Goal: Task Accomplishment & Management: Manage account settings

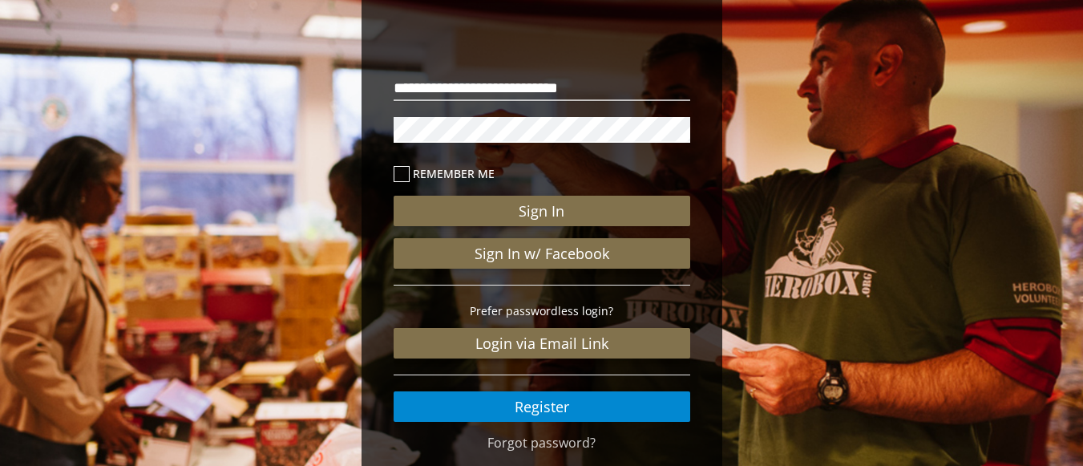
scroll to position [145, 0]
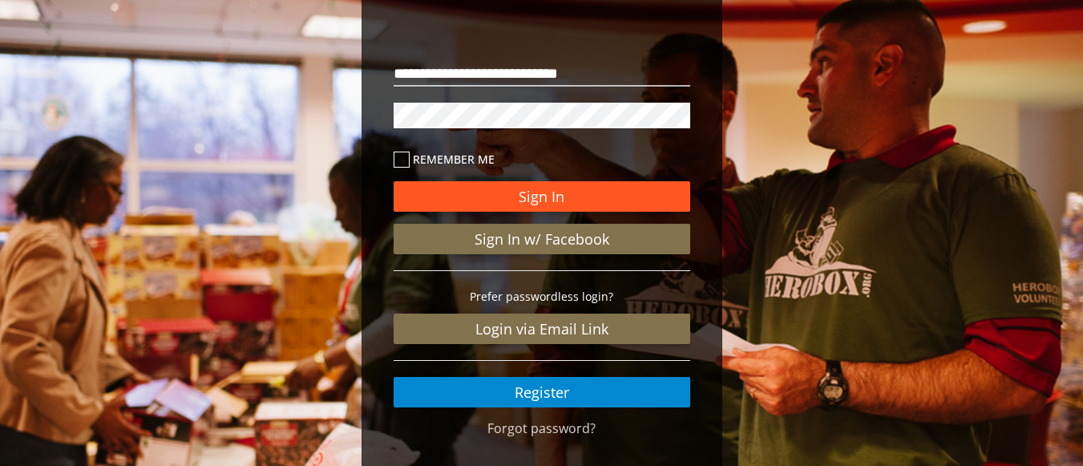
click at [503, 204] on button "Sign In" at bounding box center [542, 196] width 297 height 30
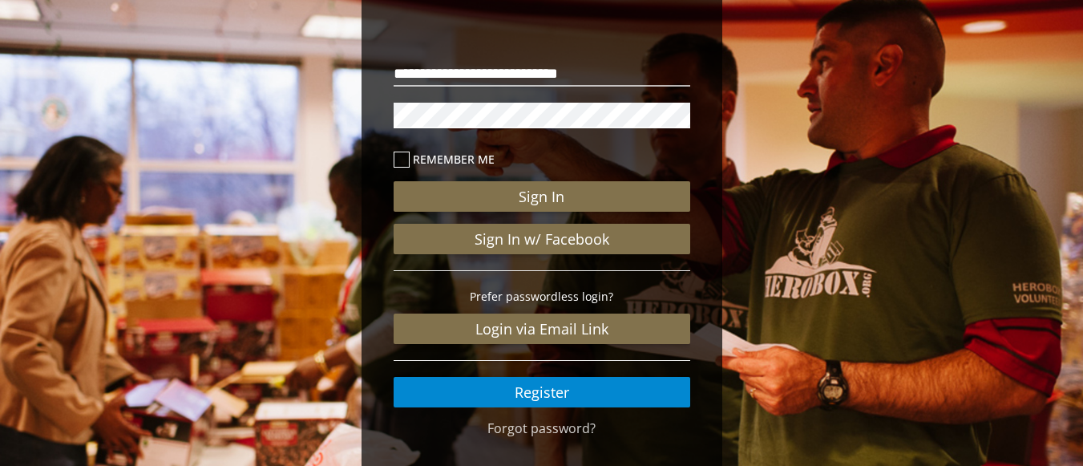
click at [410, 165] on label "Remember me" at bounding box center [542, 159] width 297 height 18
click at [406, 155] on icon at bounding box center [402, 160] width 16 height 16
click at [405, 152] on icon at bounding box center [402, 160] width 16 height 16
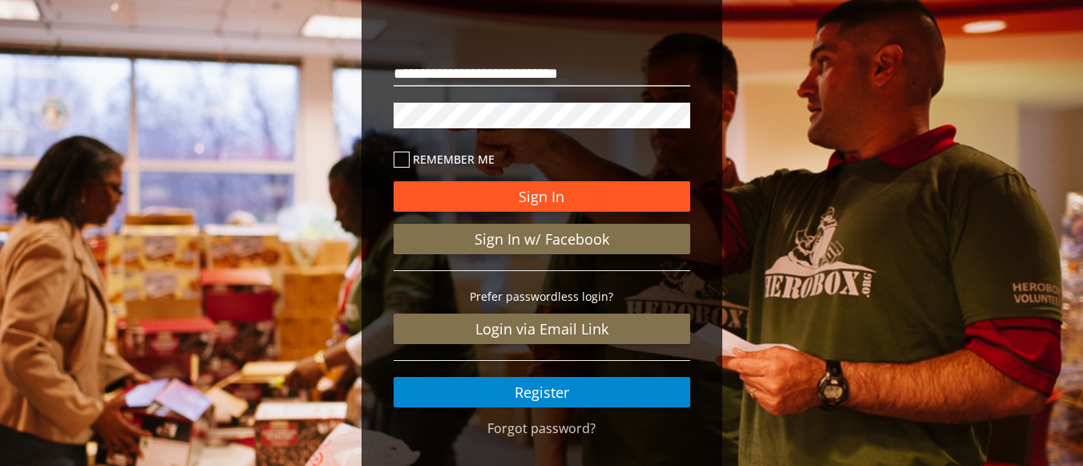
click at [437, 188] on button "Sign In" at bounding box center [542, 196] width 297 height 30
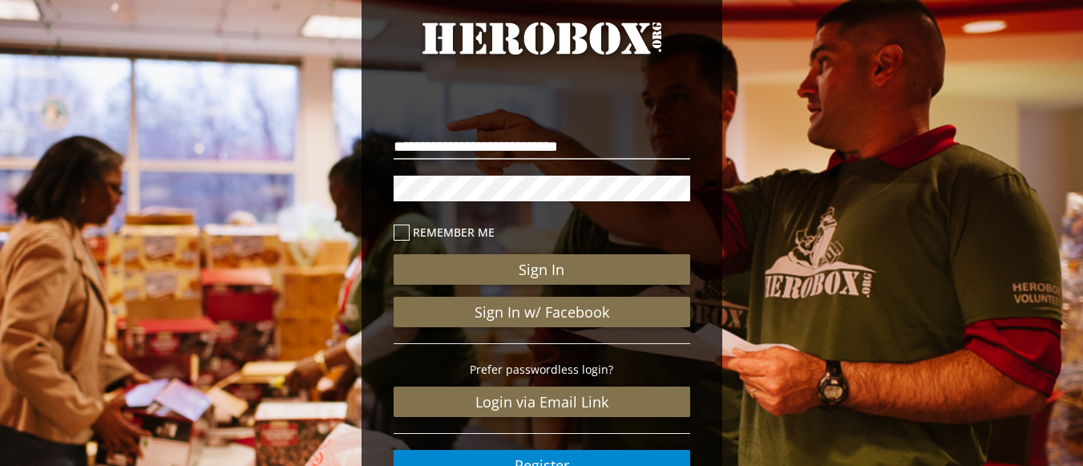
scroll to position [71, 0]
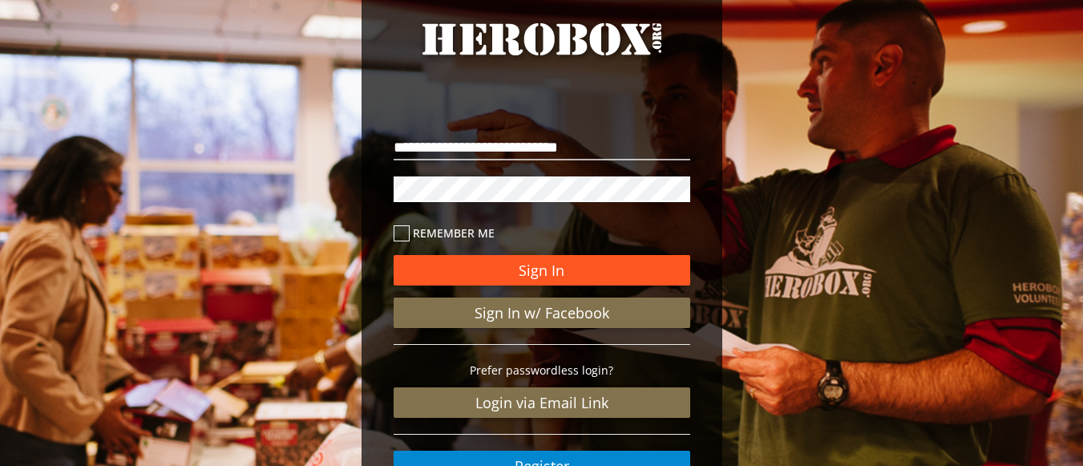
click at [507, 265] on button "Sign In" at bounding box center [542, 270] width 297 height 30
click at [567, 269] on button "Sign In" at bounding box center [542, 270] width 297 height 30
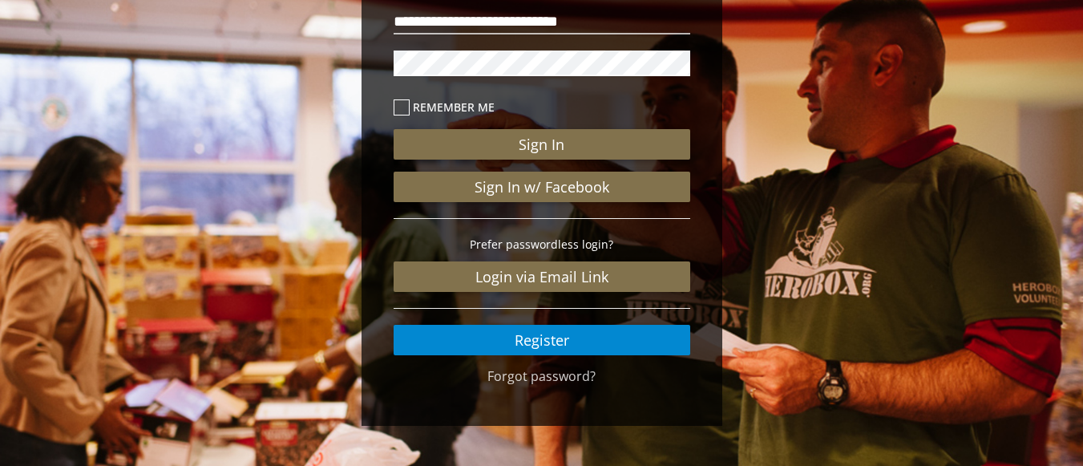
scroll to position [0, 0]
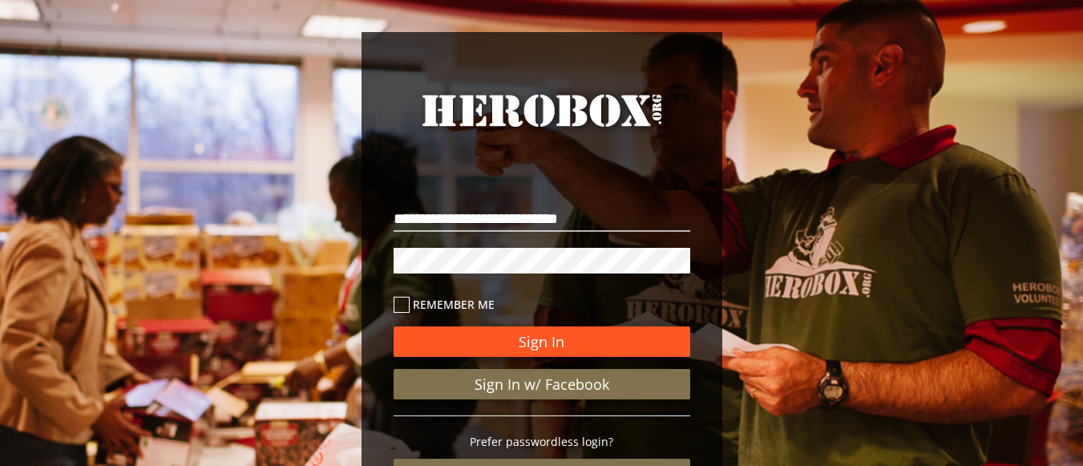
click at [463, 348] on button "Sign In" at bounding box center [542, 341] width 297 height 30
